Goal: Task Accomplishment & Management: Manage account settings

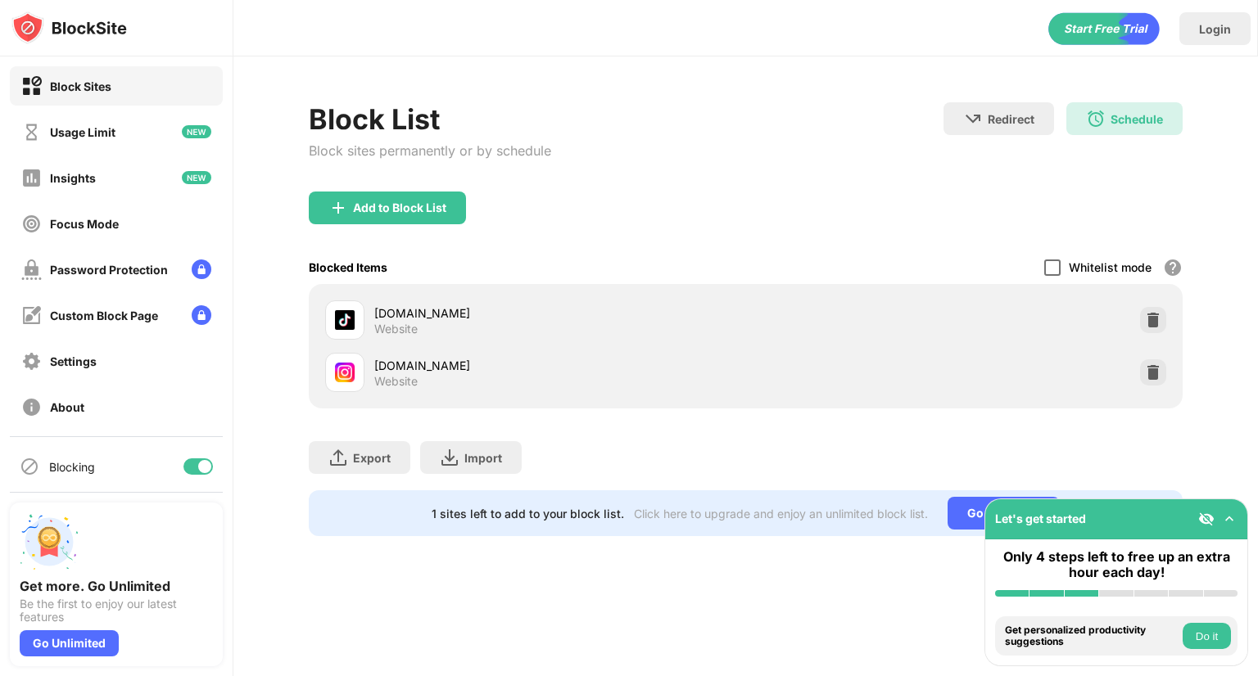
click at [1051, 262] on div at bounding box center [1052, 268] width 16 height 16
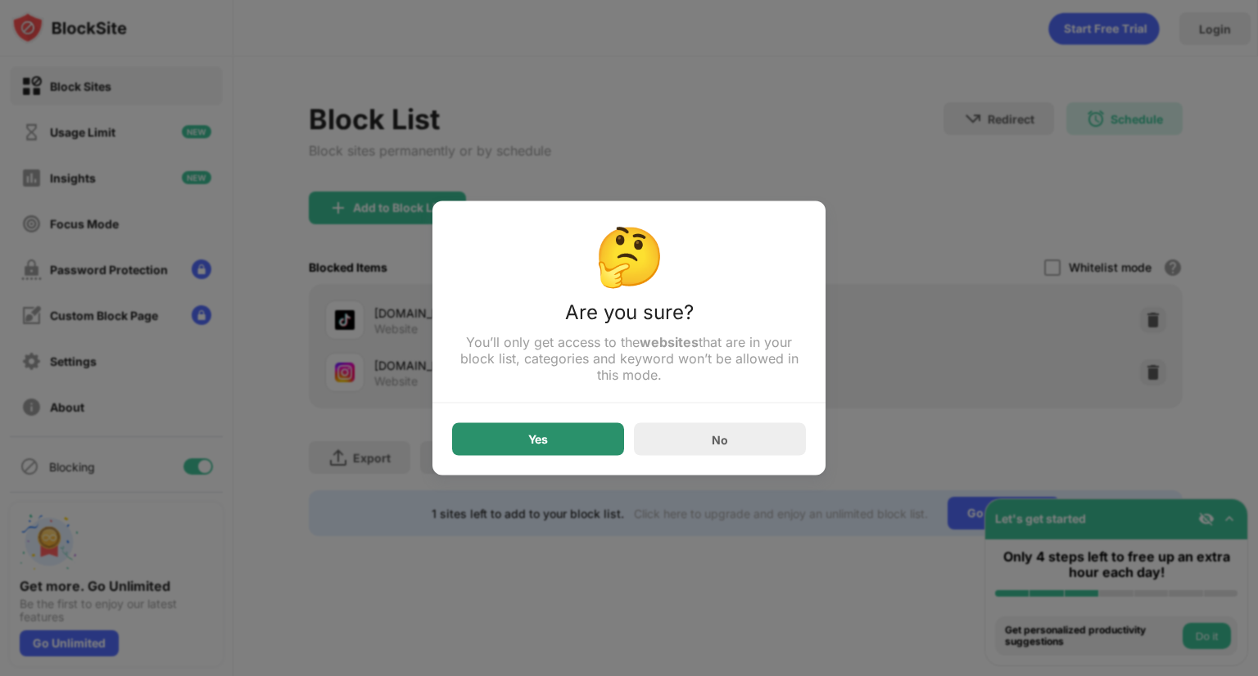
click at [553, 436] on div "Yes" at bounding box center [538, 439] width 172 height 33
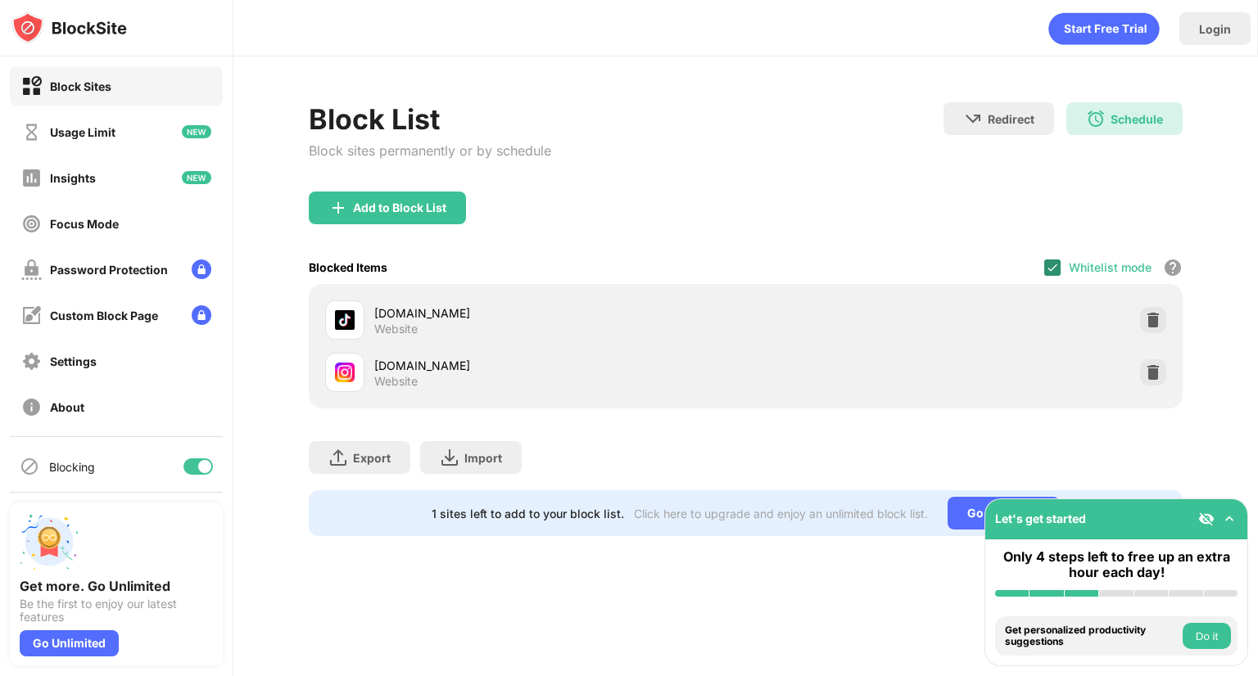
click at [1054, 266] on img at bounding box center [1052, 267] width 13 height 13
